Goal: Check status: Check status

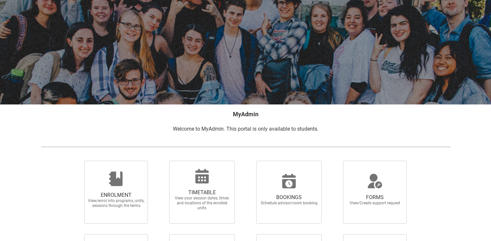
scroll to position [46, 0]
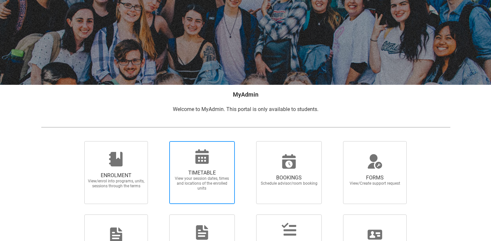
click at [190, 164] on div at bounding box center [202, 157] width 63 height 16
click at [161, 141] on input "TIMETABLE View your session dates, times and locations of the enrolled units" at bounding box center [161, 141] width 0 height 0
radio input "true"
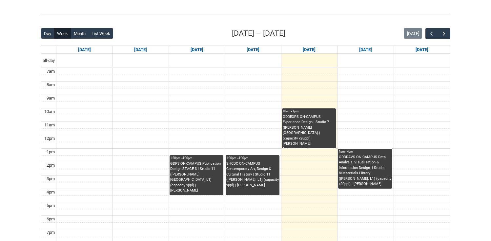
scroll to position [147, 0]
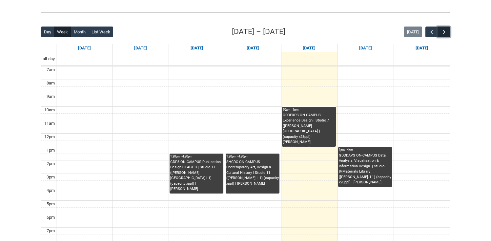
click at [442, 29] on span "button" at bounding box center [444, 32] width 7 height 7
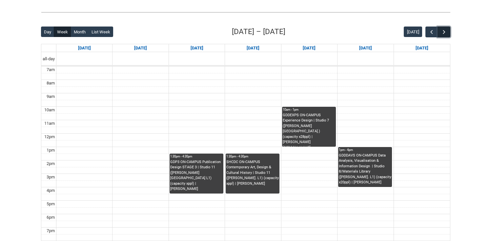
click at [442, 29] on span "button" at bounding box center [444, 32] width 7 height 7
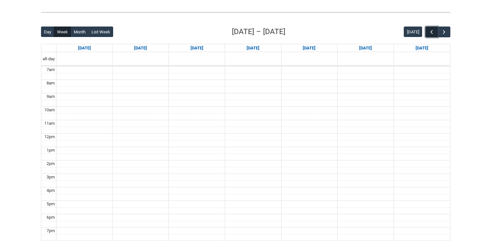
click at [433, 32] on span "button" at bounding box center [431, 32] width 7 height 7
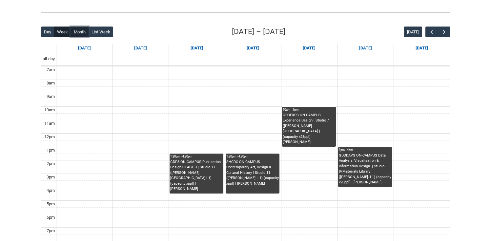
click at [78, 34] on button "Month" at bounding box center [80, 32] width 18 height 10
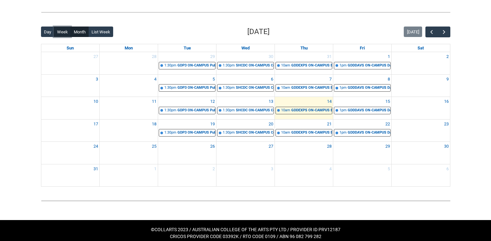
click at [62, 35] on button "Week" at bounding box center [62, 32] width 17 height 10
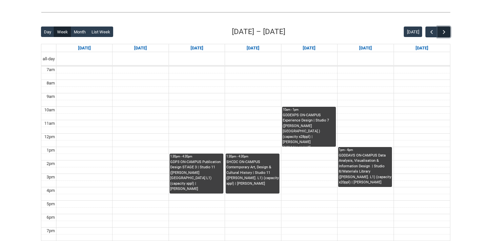
click at [444, 33] on span "button" at bounding box center [444, 32] width 7 height 7
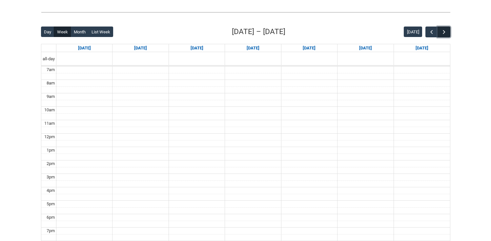
click at [444, 33] on span "button" at bounding box center [444, 32] width 7 height 7
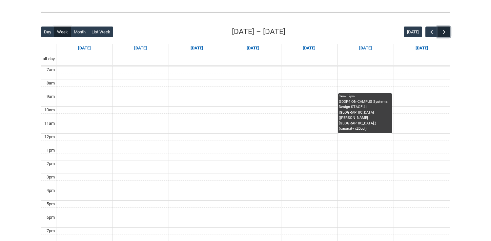
click at [444, 33] on span "button" at bounding box center [444, 32] width 7 height 7
